Goal: Check status: Check status

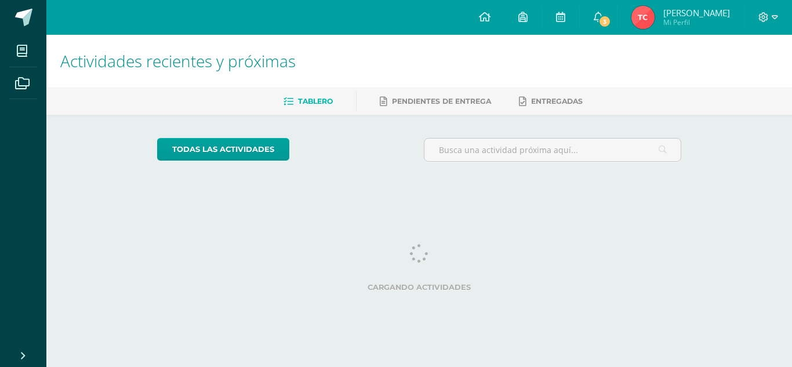
click at [646, 26] on img at bounding box center [642, 17] width 23 height 23
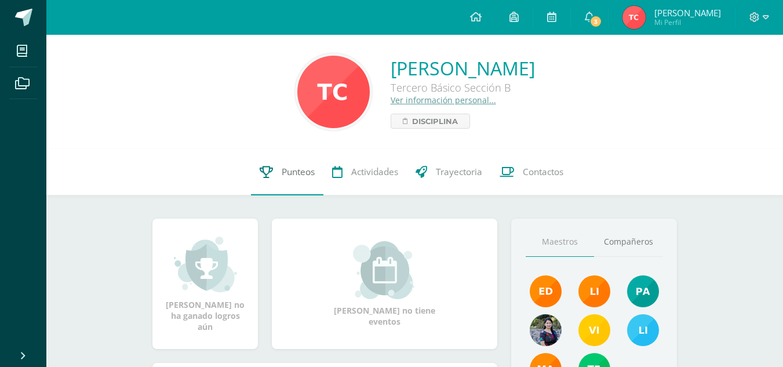
click at [303, 166] on span "Punteos" at bounding box center [298, 172] width 33 height 12
